Goal: Transaction & Acquisition: Purchase product/service

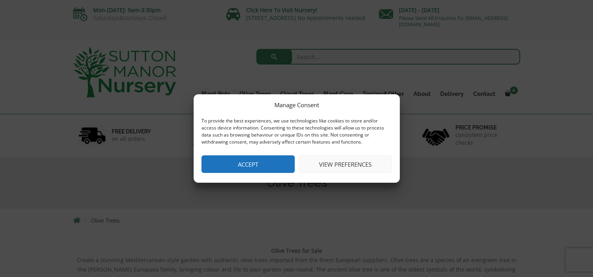
click at [340, 165] on button "View preferences" at bounding box center [344, 164] width 93 height 18
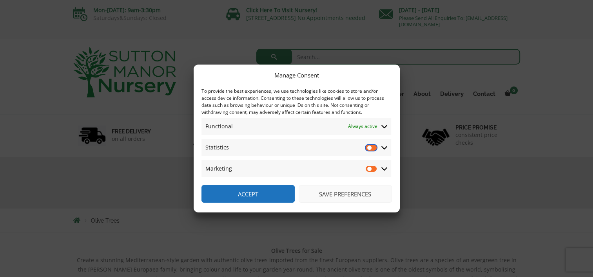
click at [373, 150] on input "Statistics" at bounding box center [371, 148] width 12 height 8
click at [369, 149] on input "Statistics" at bounding box center [371, 148] width 12 height 8
checkbox input "false"
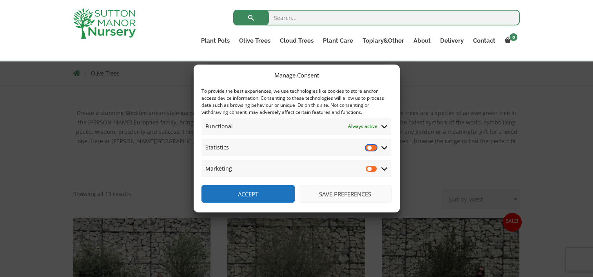
scroll to position [157, 0]
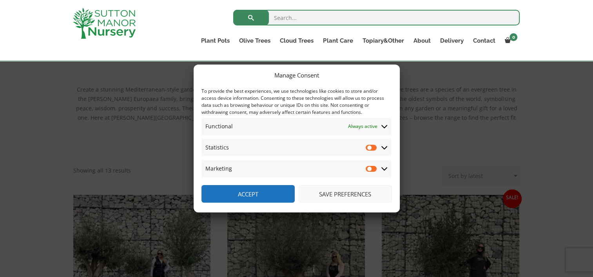
click at [332, 196] on button "Save preferences" at bounding box center [344, 194] width 93 height 18
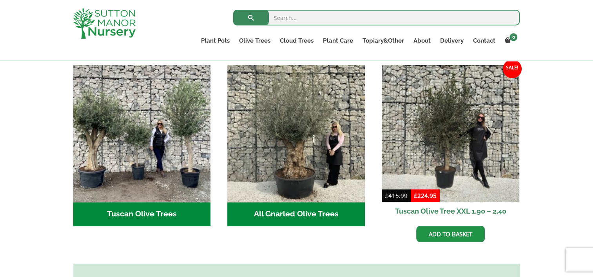
scroll to position [288, 0]
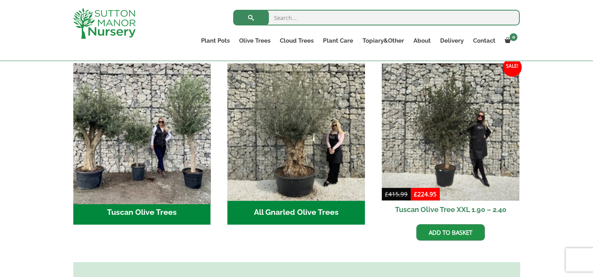
click at [159, 146] on img "Visit product category Tuscan Olive Trees" at bounding box center [142, 132] width 144 height 144
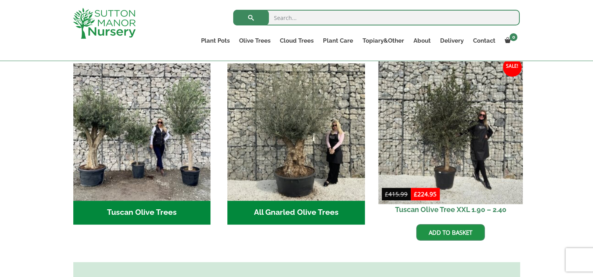
click at [476, 168] on img at bounding box center [450, 132] width 144 height 144
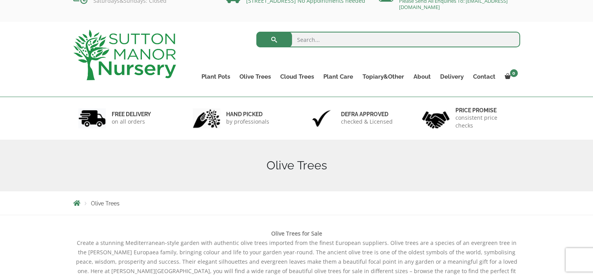
scroll to position [0, 0]
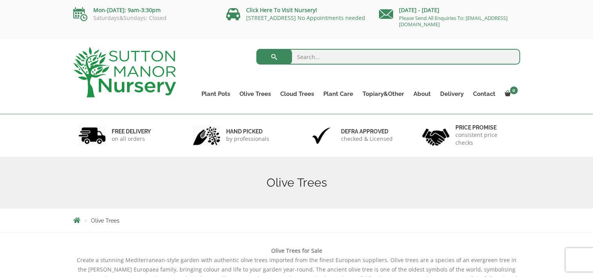
click at [313, 55] on input "search" at bounding box center [388, 57] width 264 height 16
type input "[PERSON_NAME] tree"
click at [256, 49] on button "submit" at bounding box center [274, 57] width 36 height 16
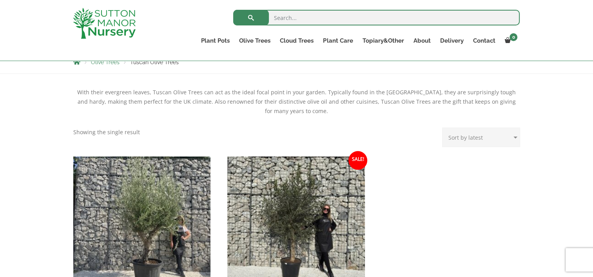
scroll to position [26, 0]
